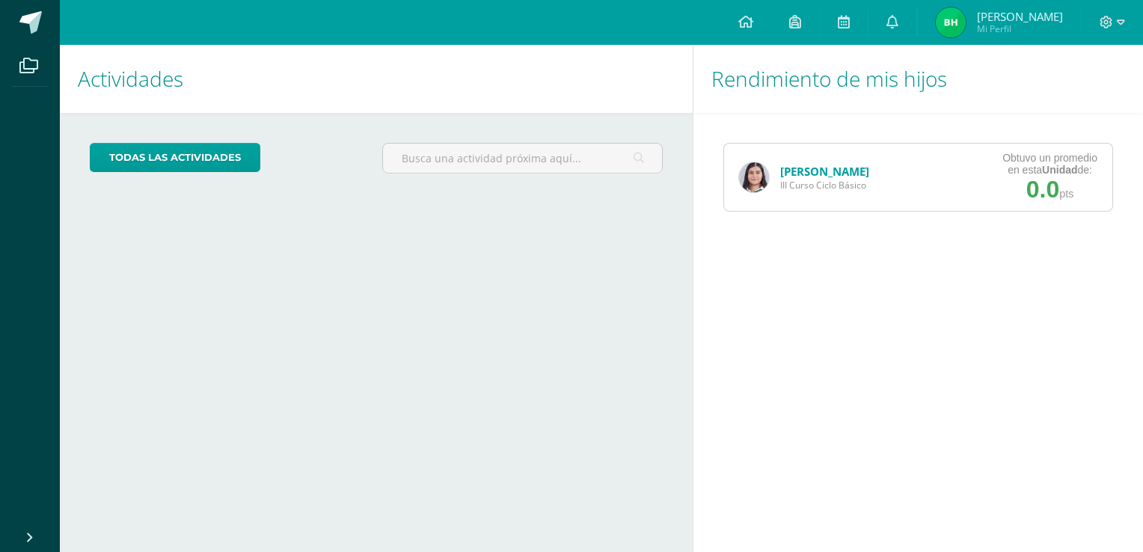
click at [794, 170] on link "[PERSON_NAME]" at bounding box center [824, 171] width 89 height 15
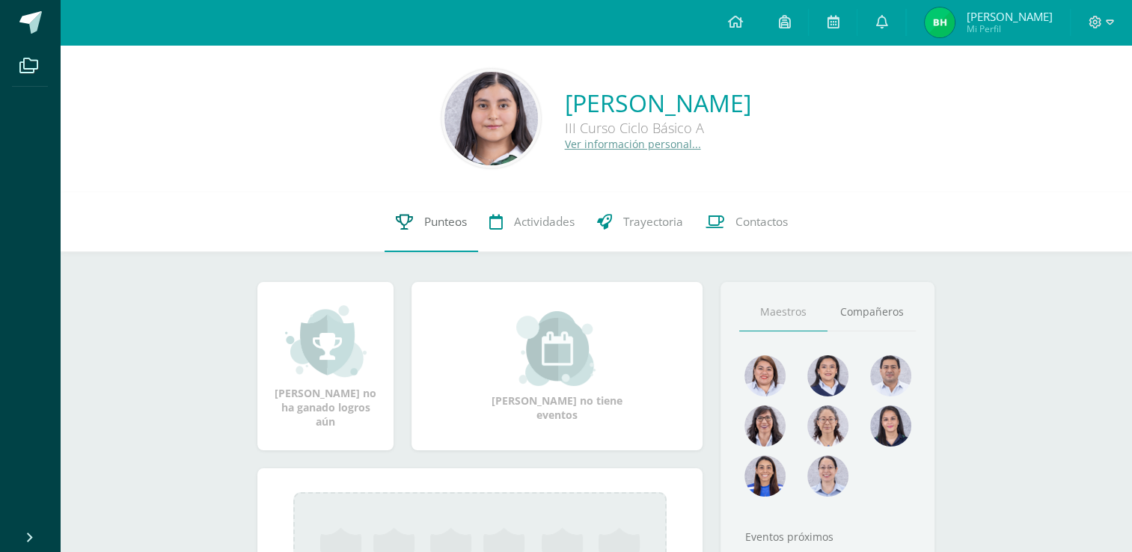
click at [440, 226] on span "Punteos" at bounding box center [445, 222] width 43 height 16
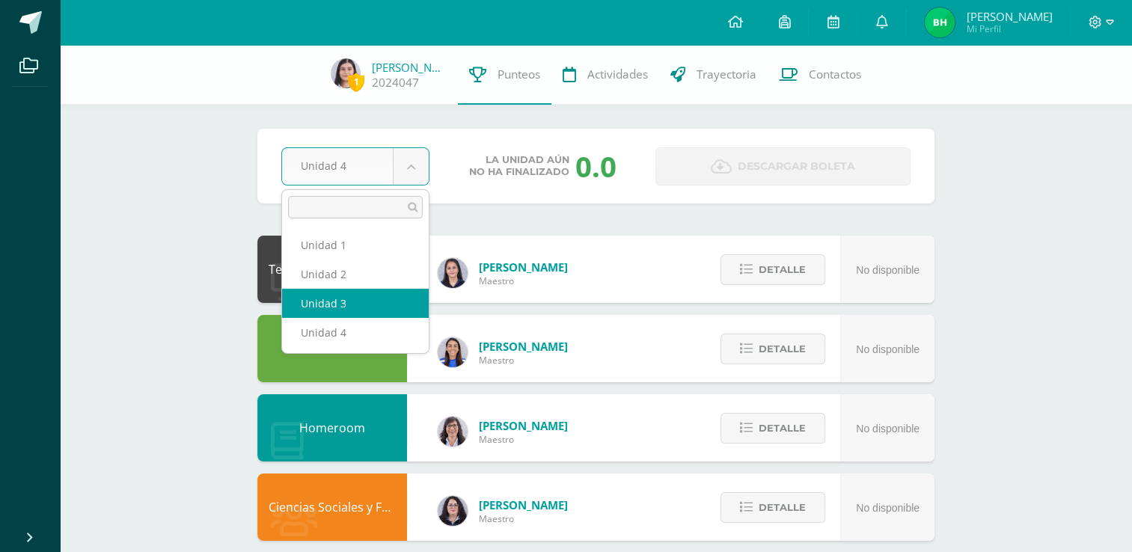
select select "Unidad 3"
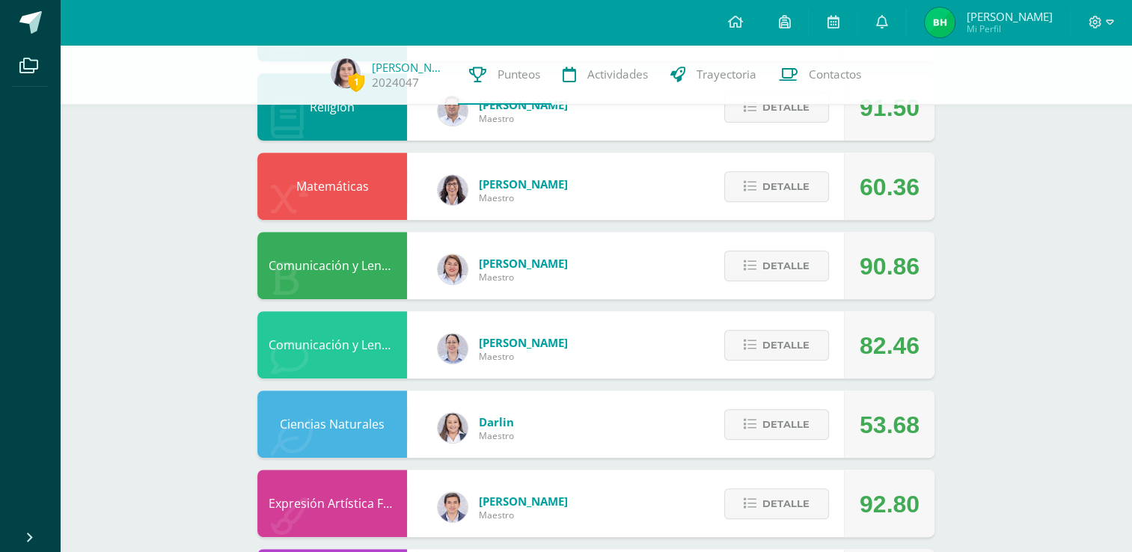
scroll to position [547, 0]
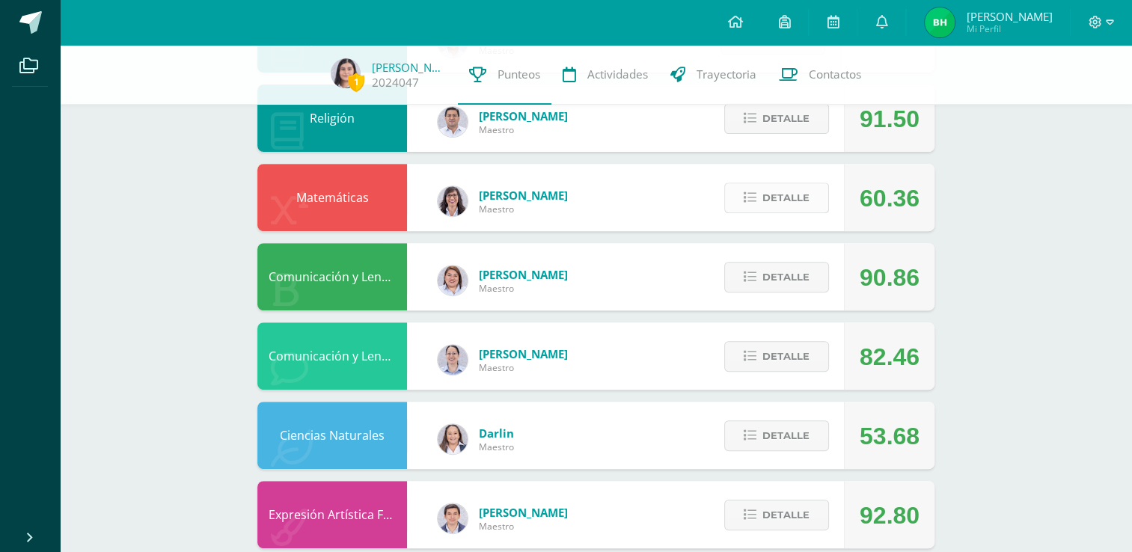
click at [742, 199] on button "Detalle" at bounding box center [776, 197] width 105 height 31
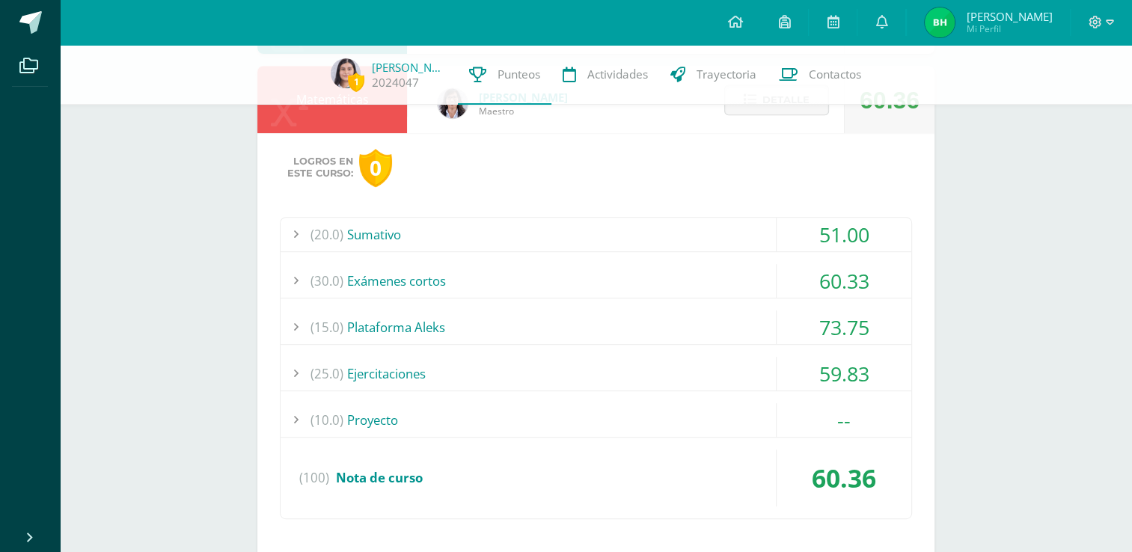
scroll to position [646, 0]
click at [518, 241] on div "(20.0) Sumativo" at bounding box center [595, 234] width 630 height 34
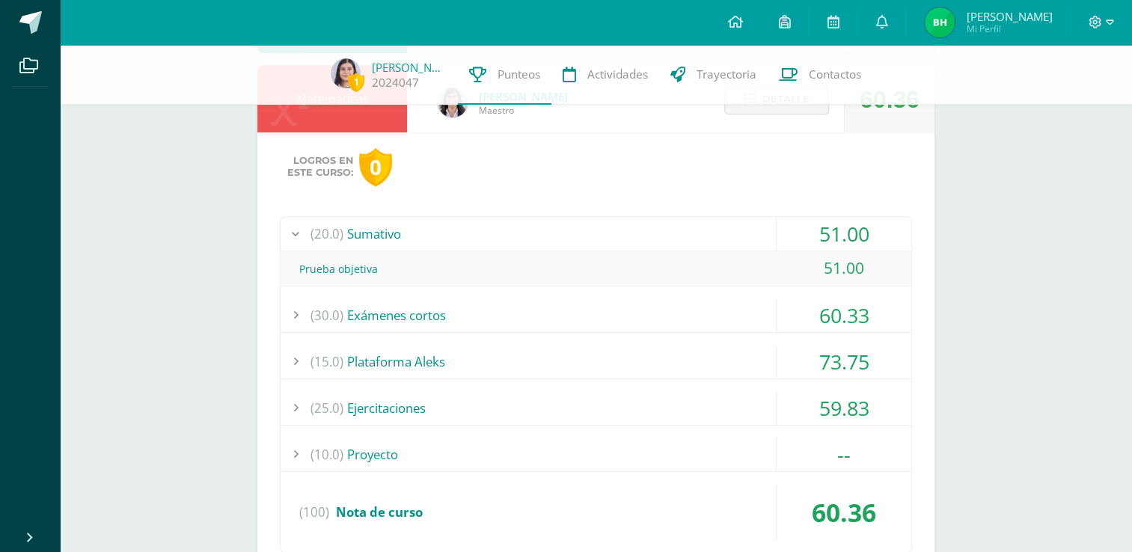
click at [478, 236] on div "(20.0) Sumativo" at bounding box center [595, 234] width 630 height 34
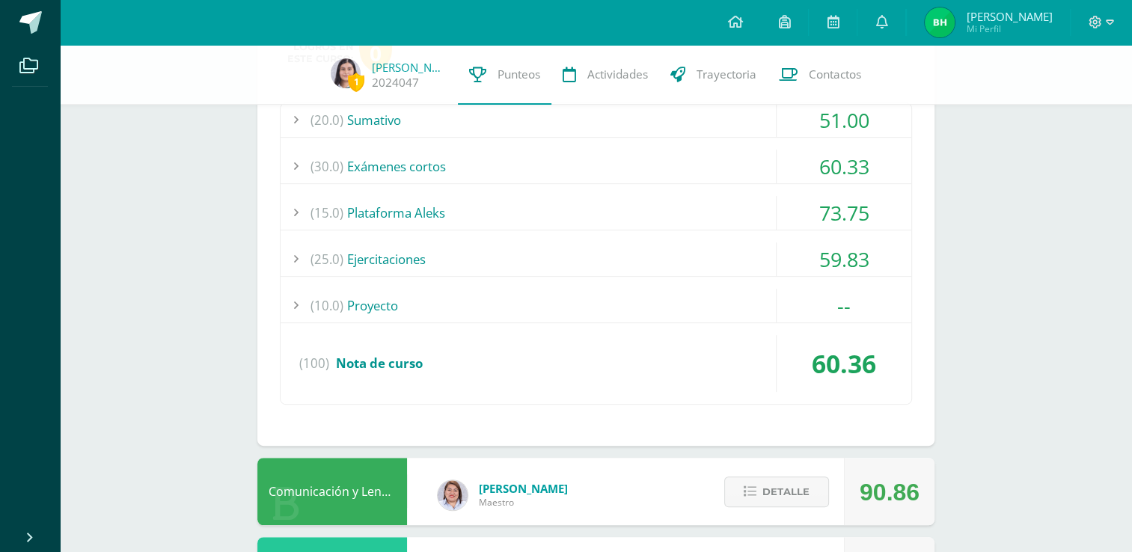
scroll to position [760, 0]
click at [430, 311] on div "(10.0) Proyecto" at bounding box center [595, 306] width 630 height 34
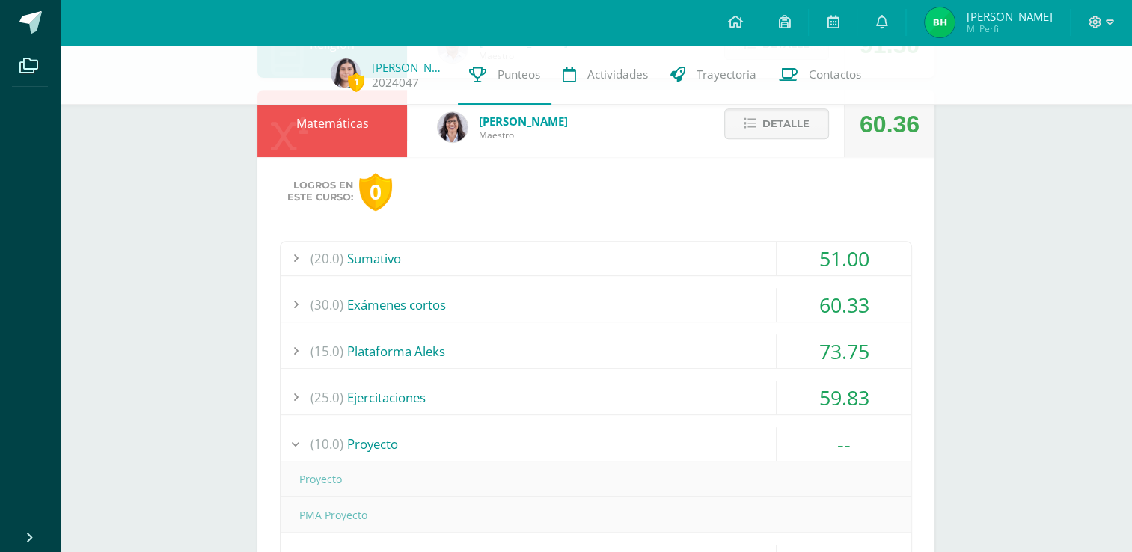
scroll to position [616, 0]
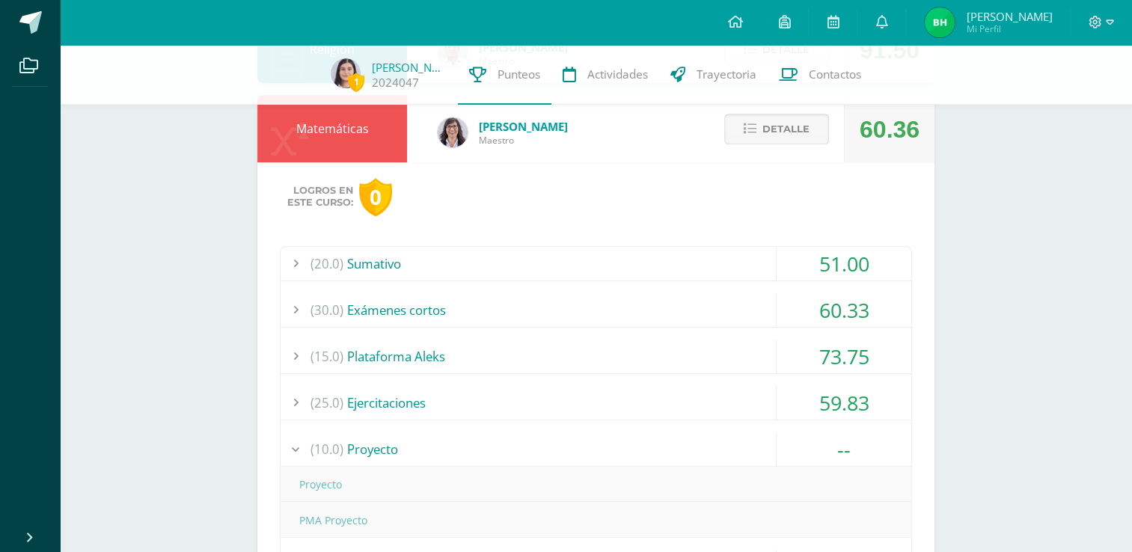
click at [803, 127] on span "Detalle" at bounding box center [785, 129] width 47 height 28
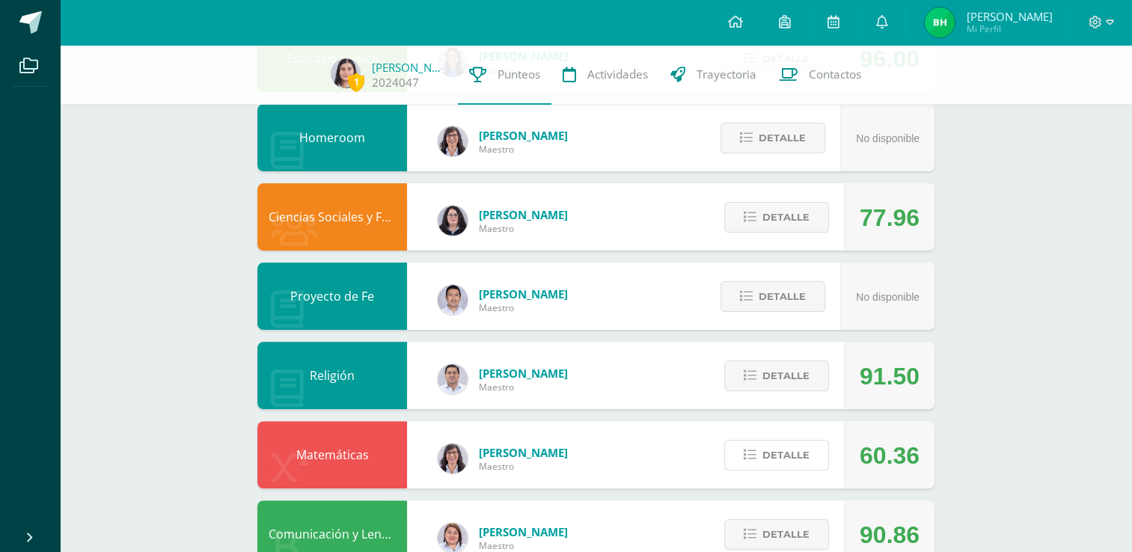
scroll to position [280, 0]
